Goal: Use online tool/utility: Utilize a website feature to perform a specific function

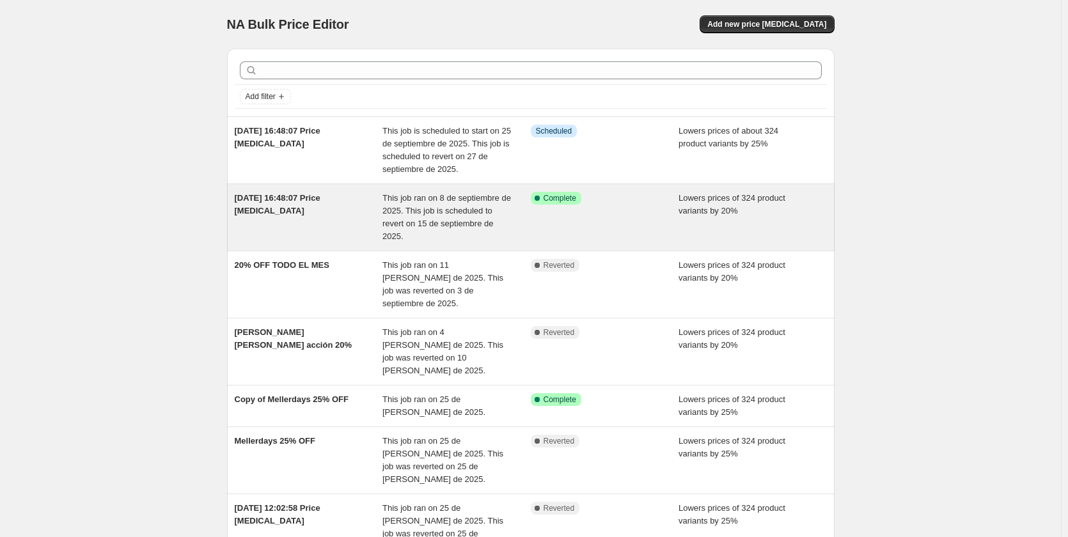
click at [561, 225] on div "Success Complete Complete" at bounding box center [605, 217] width 148 height 51
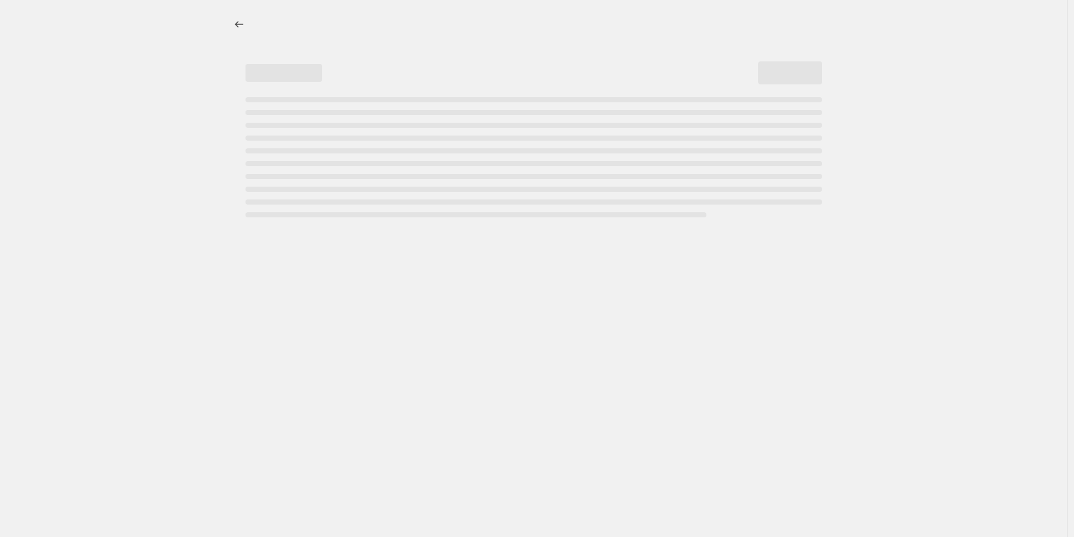
select select "percentage"
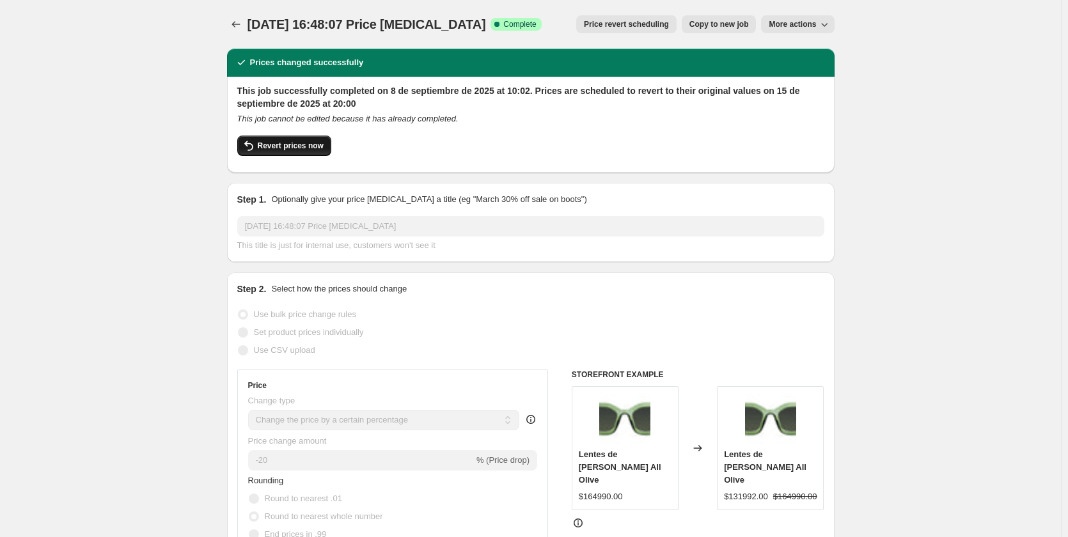
click at [306, 152] on button "Revert prices now" at bounding box center [284, 146] width 94 height 20
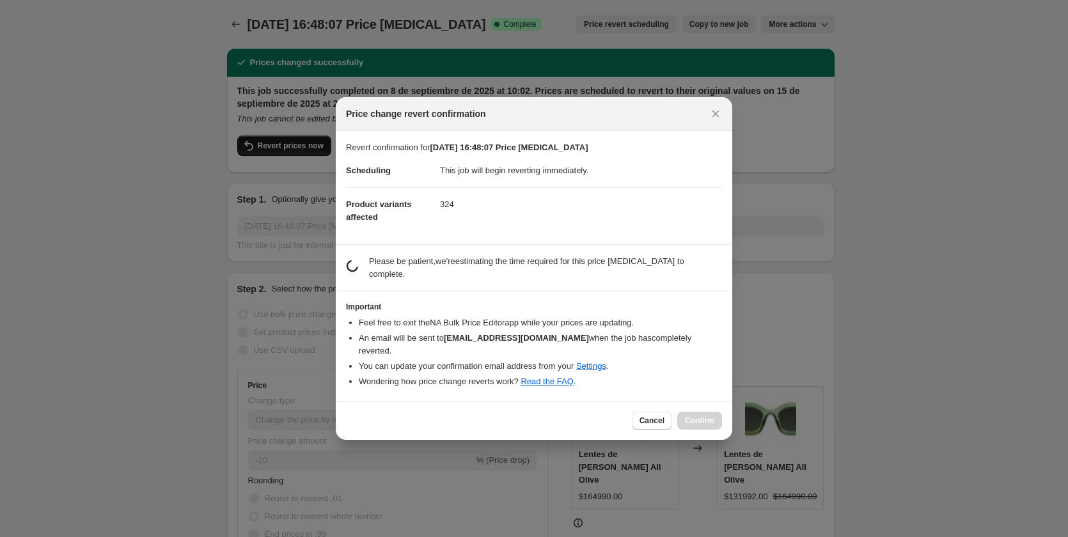
checkbox input "false"
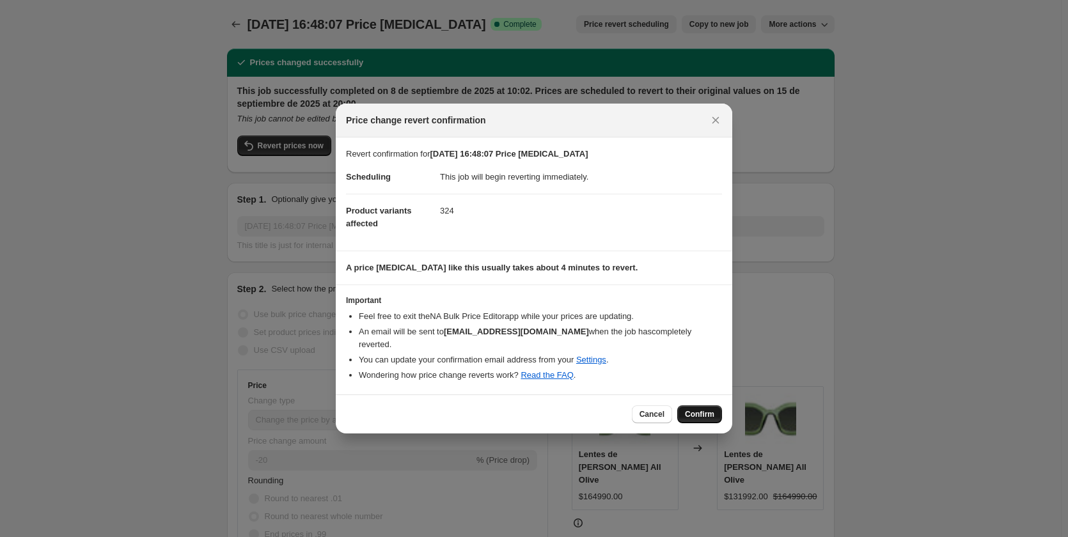
click at [687, 409] on span "Confirm" at bounding box center [699, 414] width 29 height 10
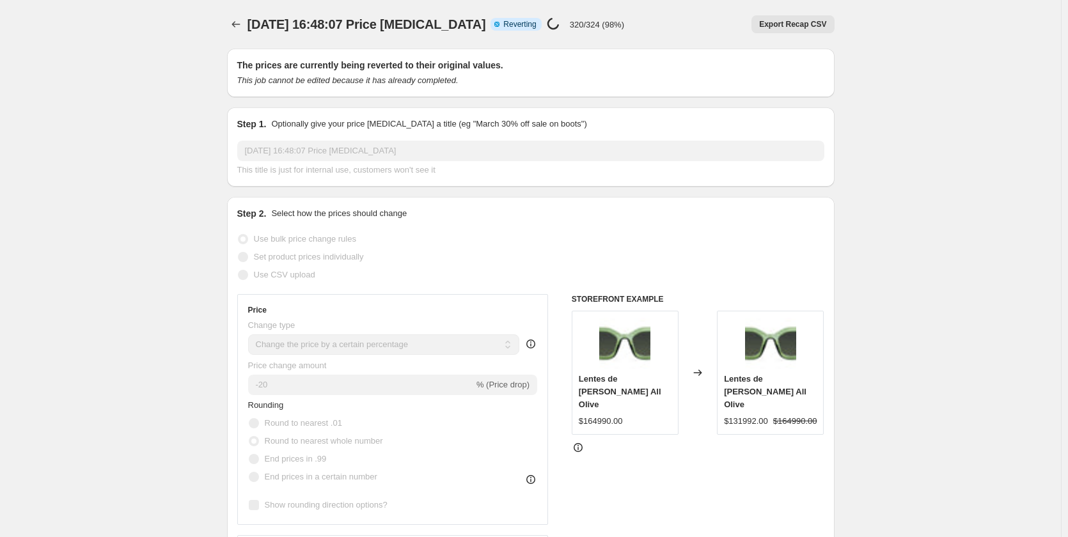
select select "percentage"
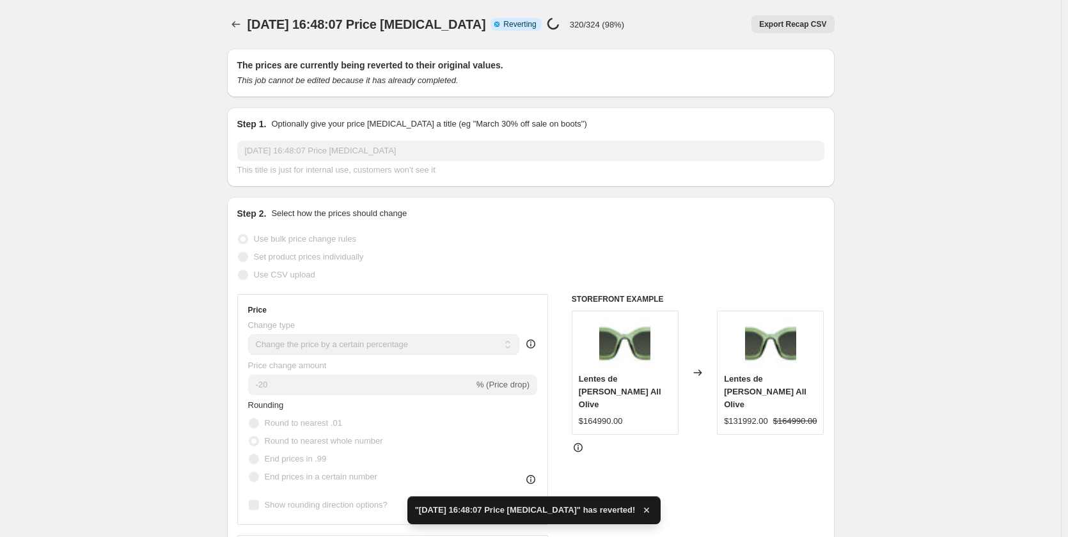
checkbox input "true"
